Goal: Task Accomplishment & Management: Manage account settings

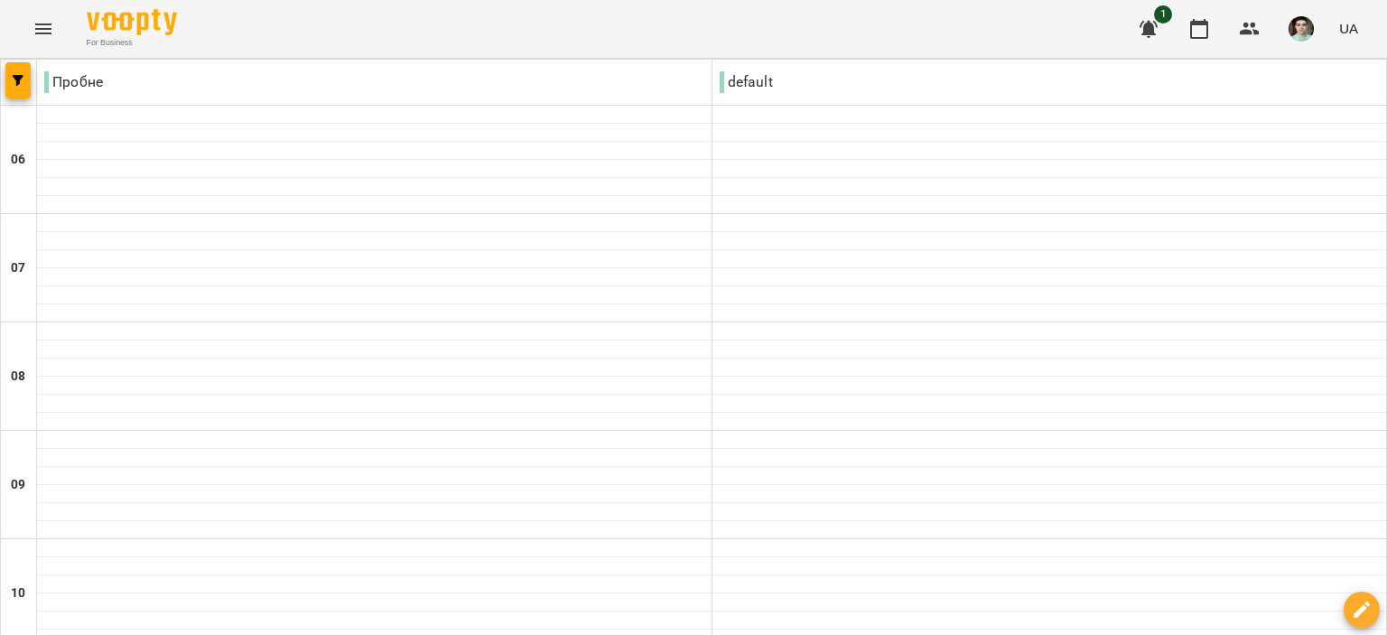
scroll to position [1084, 0]
drag, startPoint x: 529, startPoint y: 594, endPoint x: 596, endPoint y: 597, distance: 66.9
type input "**********"
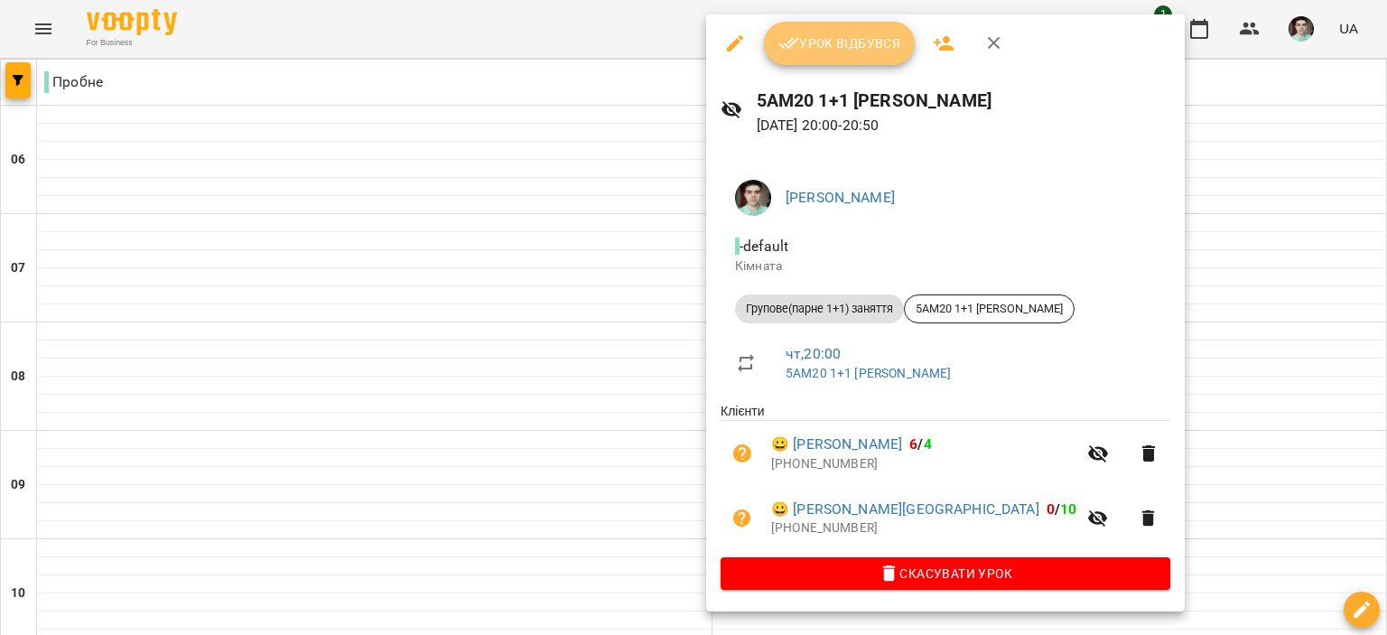
click at [687, 45] on span "Урок відбувся" at bounding box center [840, 44] width 123 height 22
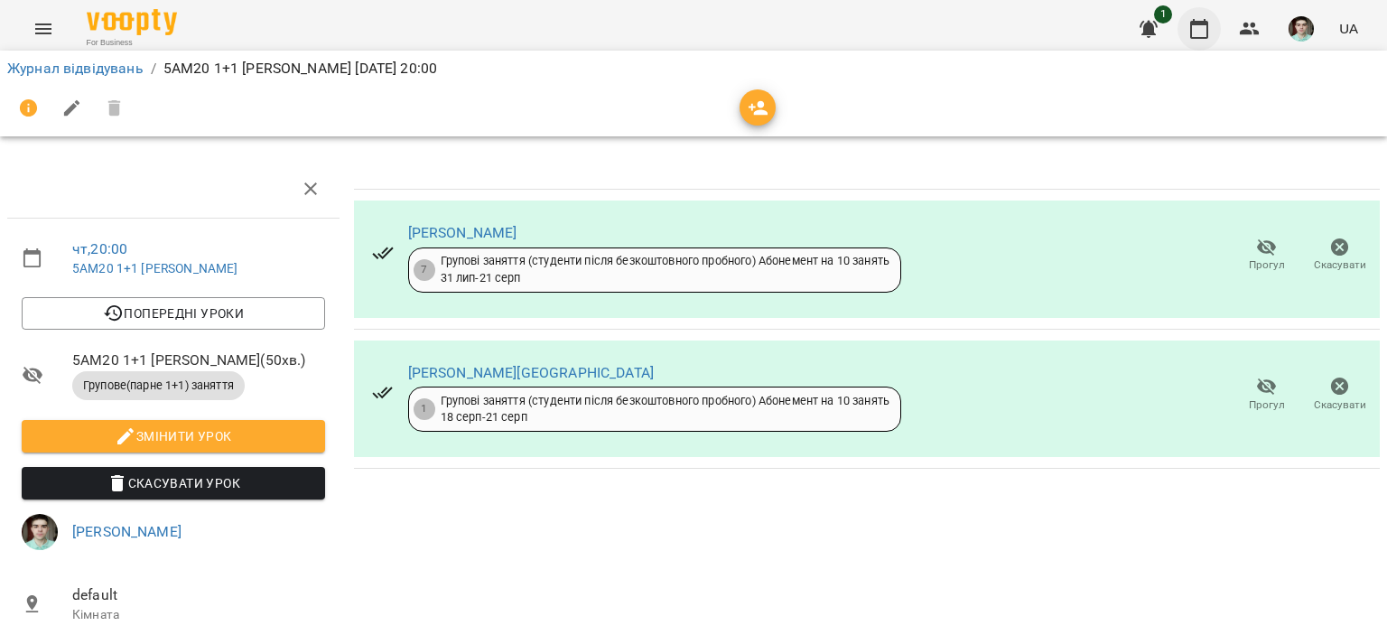
click at [687, 23] on icon "button" at bounding box center [1199, 29] width 18 height 20
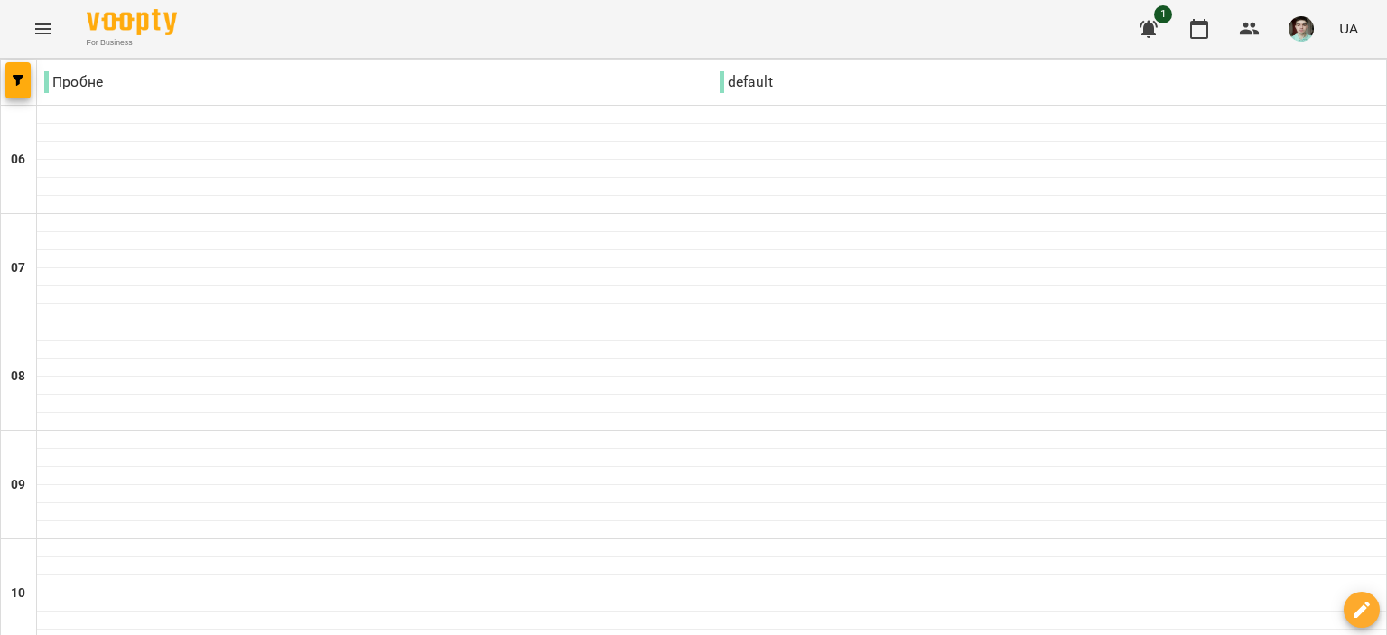
scroll to position [361, 0]
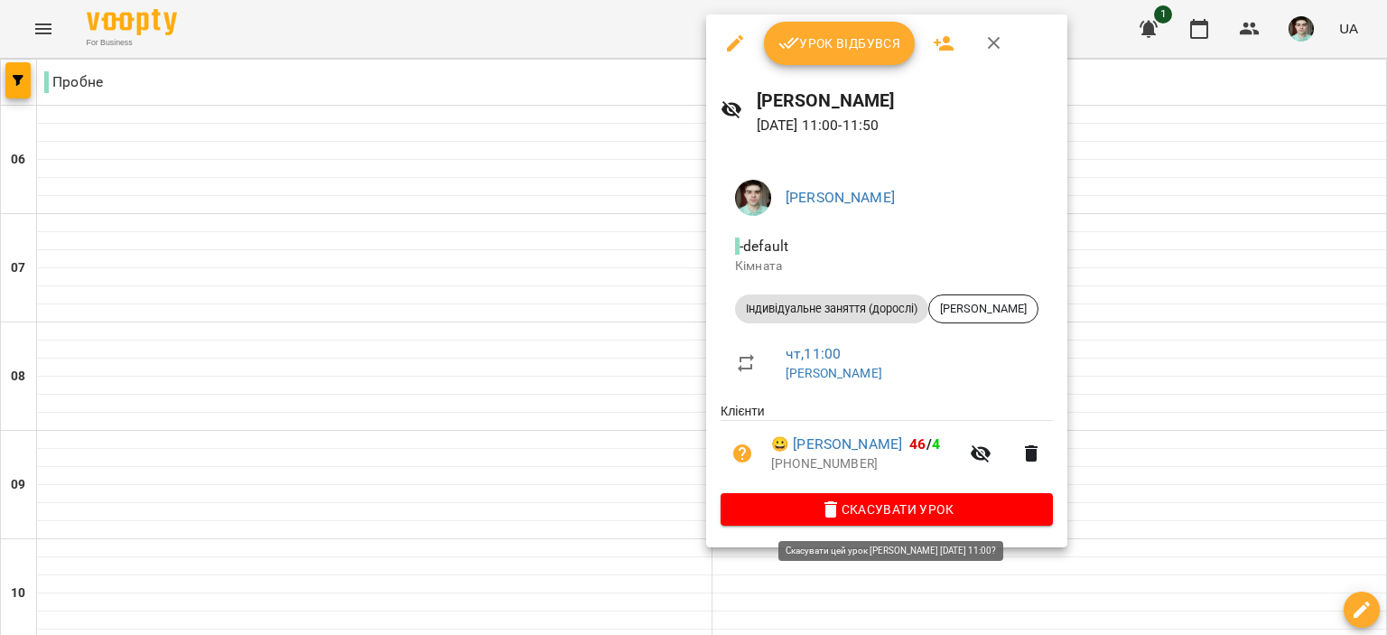
click at [687, 512] on icon "button" at bounding box center [831, 510] width 22 height 22
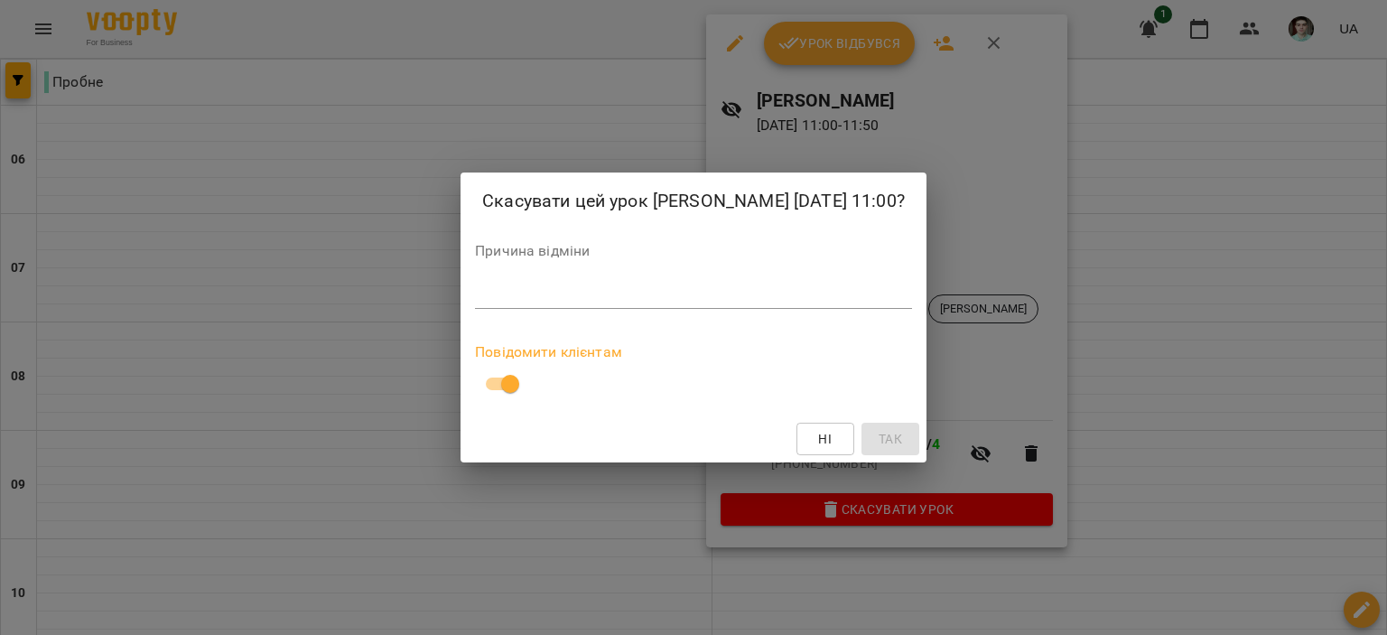
click at [539, 303] on div "*" at bounding box center [693, 294] width 437 height 29
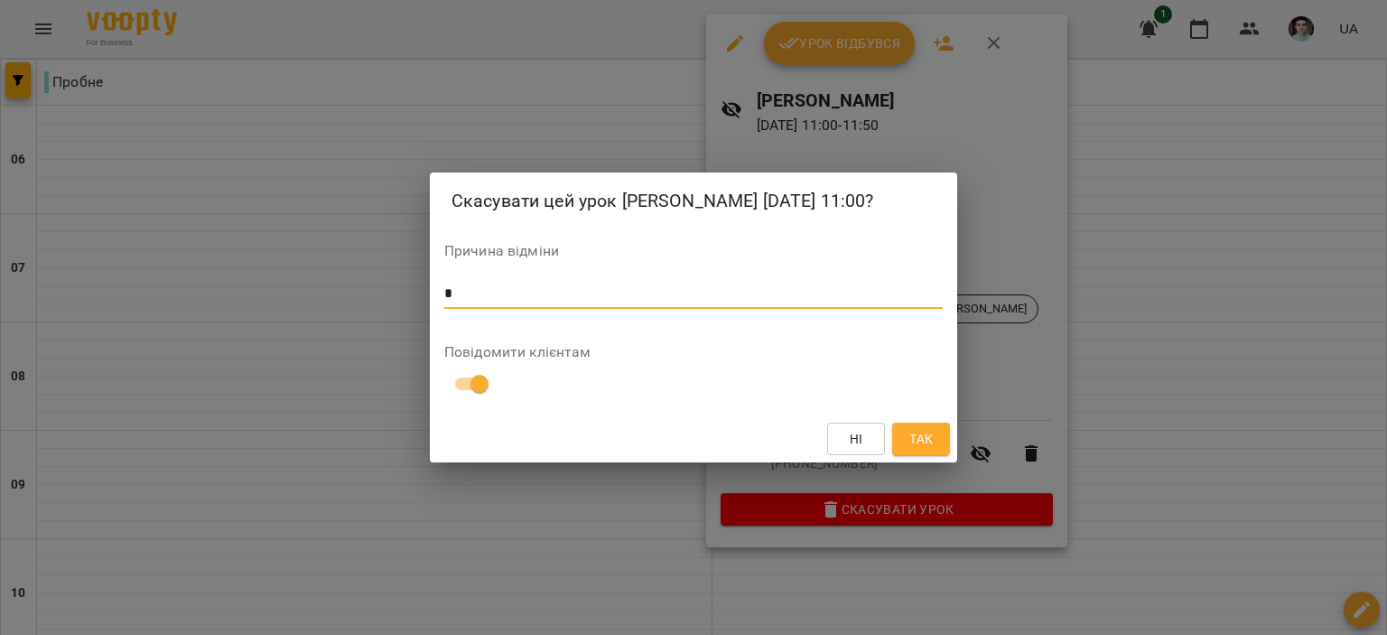
type textarea "*"
click at [687, 434] on span "Так" at bounding box center [921, 439] width 23 height 22
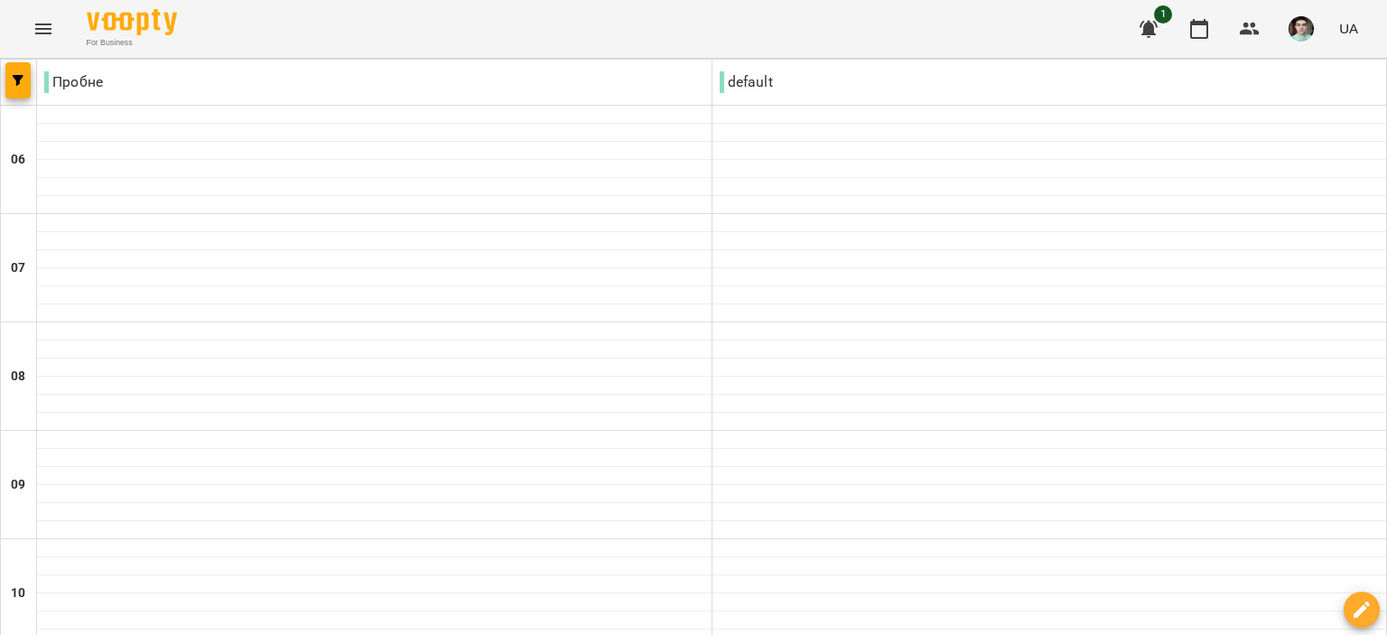
scroll to position [1432, 0]
